Goal: Task Accomplishment & Management: Manage account settings

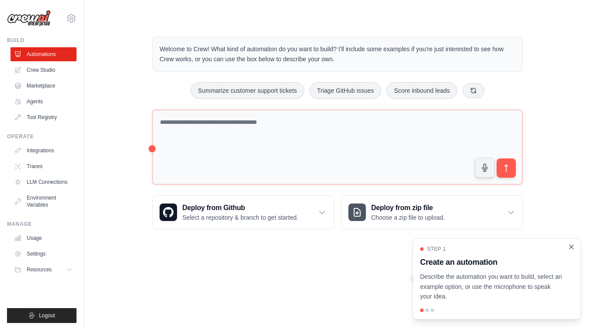
click at [573, 248] on icon "Close walkthrough" at bounding box center [572, 247] width 4 height 4
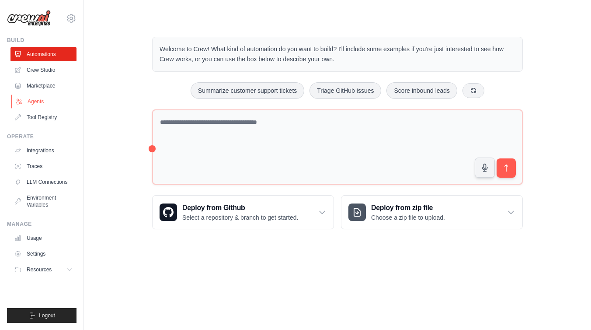
click at [40, 102] on link "Agents" at bounding box center [44, 101] width 66 height 14
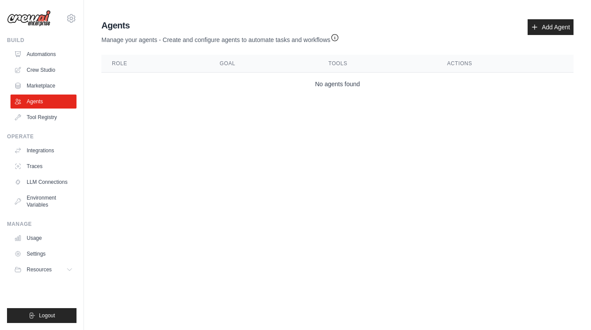
click at [56, 27] on div "tsanjung.k@orioninc.com Settings" at bounding box center [42, 14] width 70 height 28
click at [72, 19] on icon at bounding box center [71, 18] width 3 height 3
click at [53, 58] on link "Settings" at bounding box center [71, 59] width 77 height 16
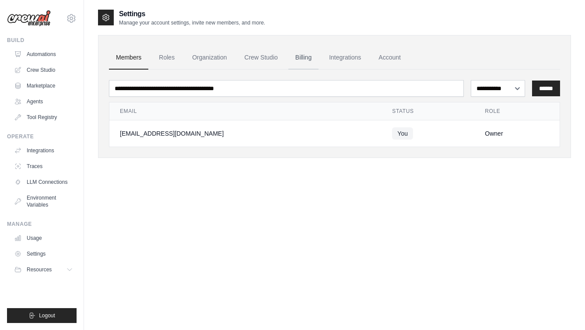
click at [318, 59] on link "Billing" at bounding box center [303, 58] width 30 height 24
